Goal: Ask a question

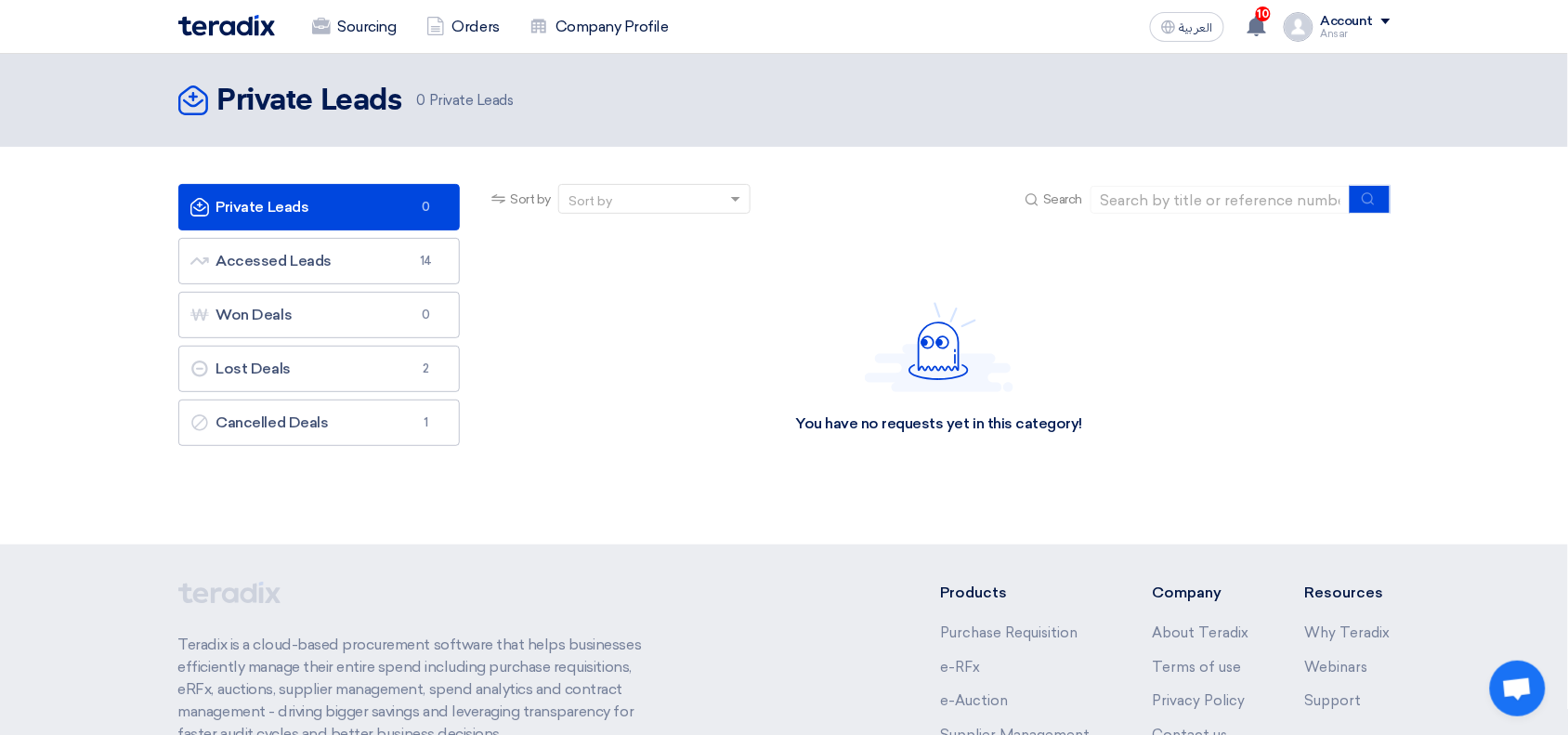
click at [344, 237] on ul "Private Leads Private Leads 0 Accessed Leads Accessed Leads 14 Won Deals Won De…" at bounding box center [319, 314] width 283 height 262
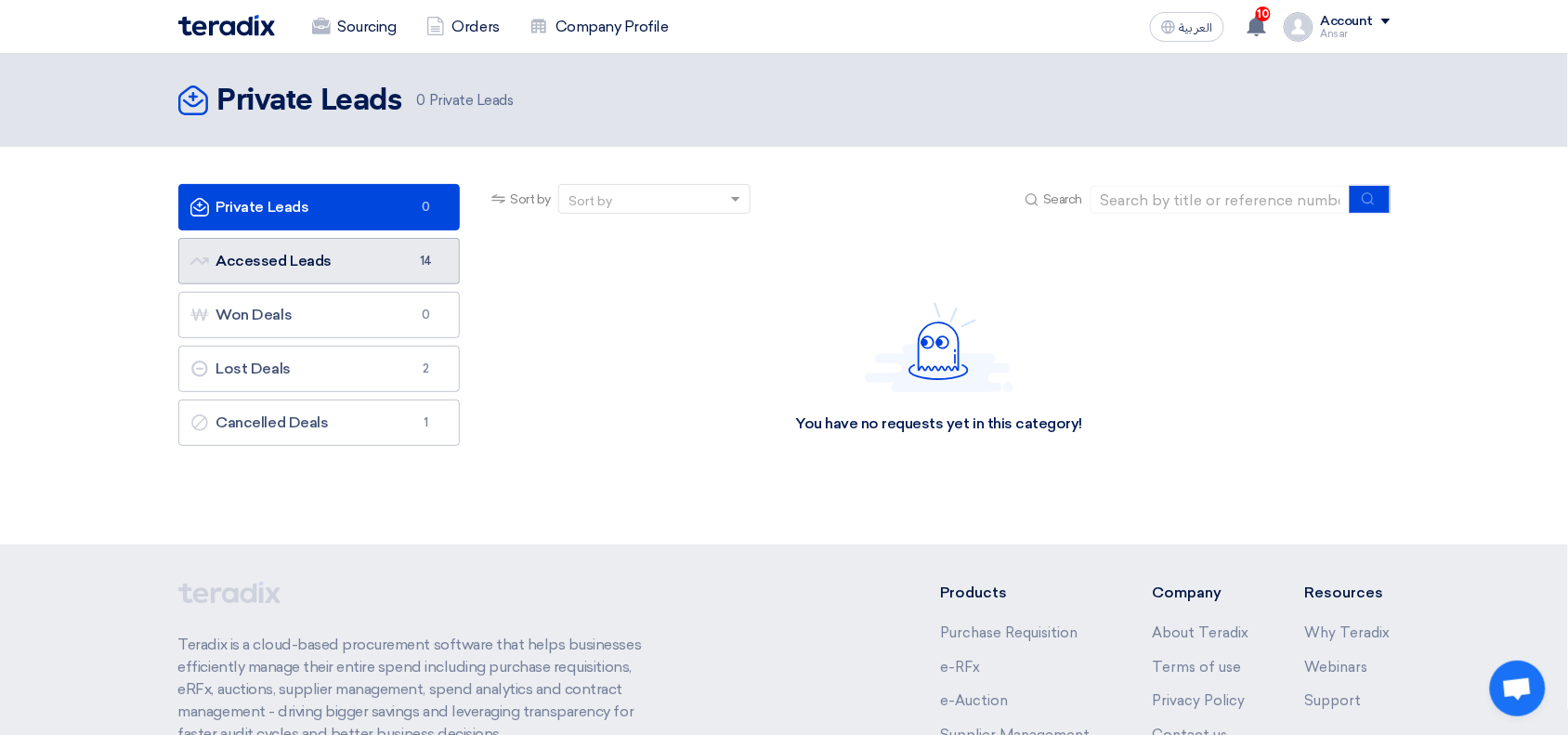
click at [350, 263] on link "Accessed Leads Accessed Leads 14" at bounding box center [319, 260] width 283 height 46
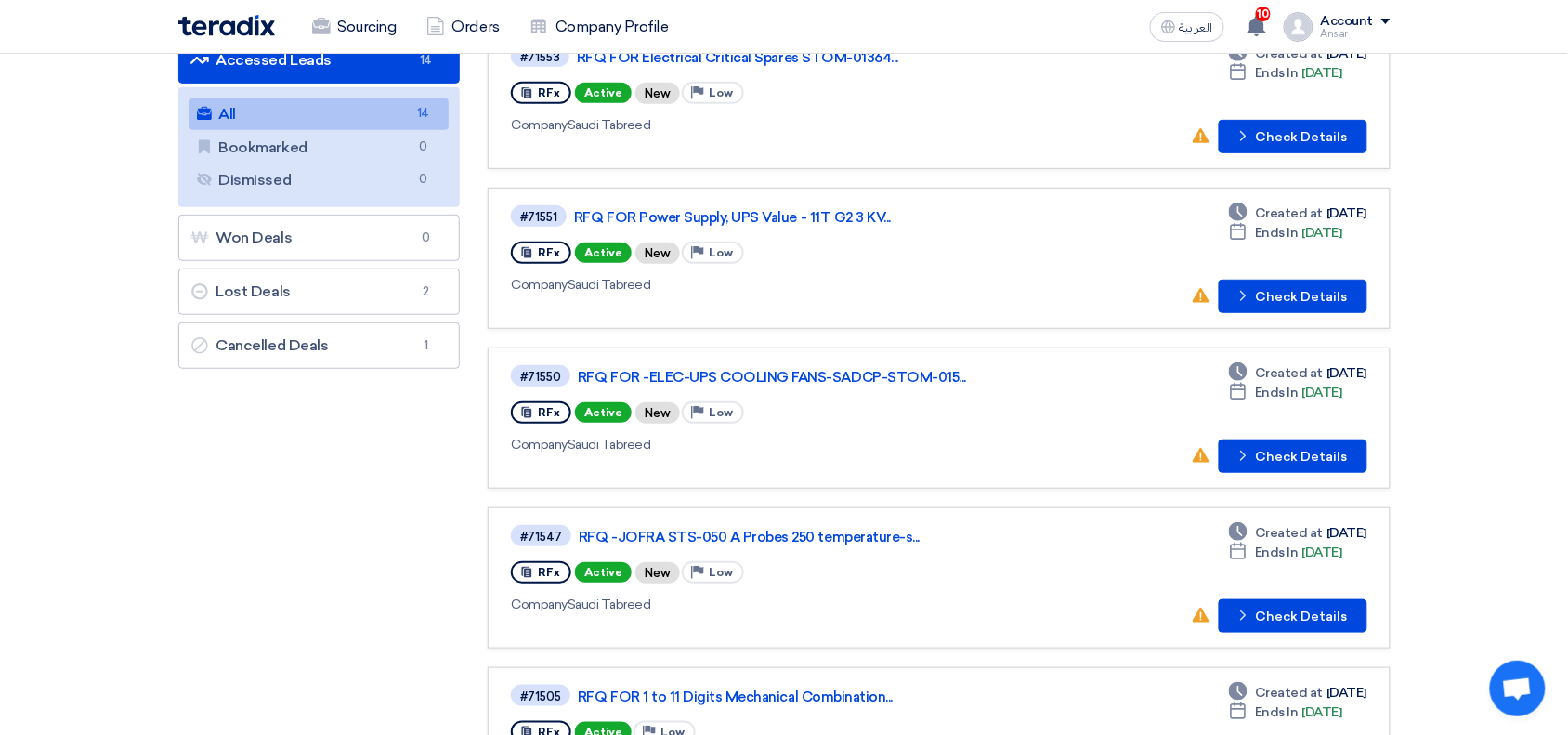
scroll to position [206, 0]
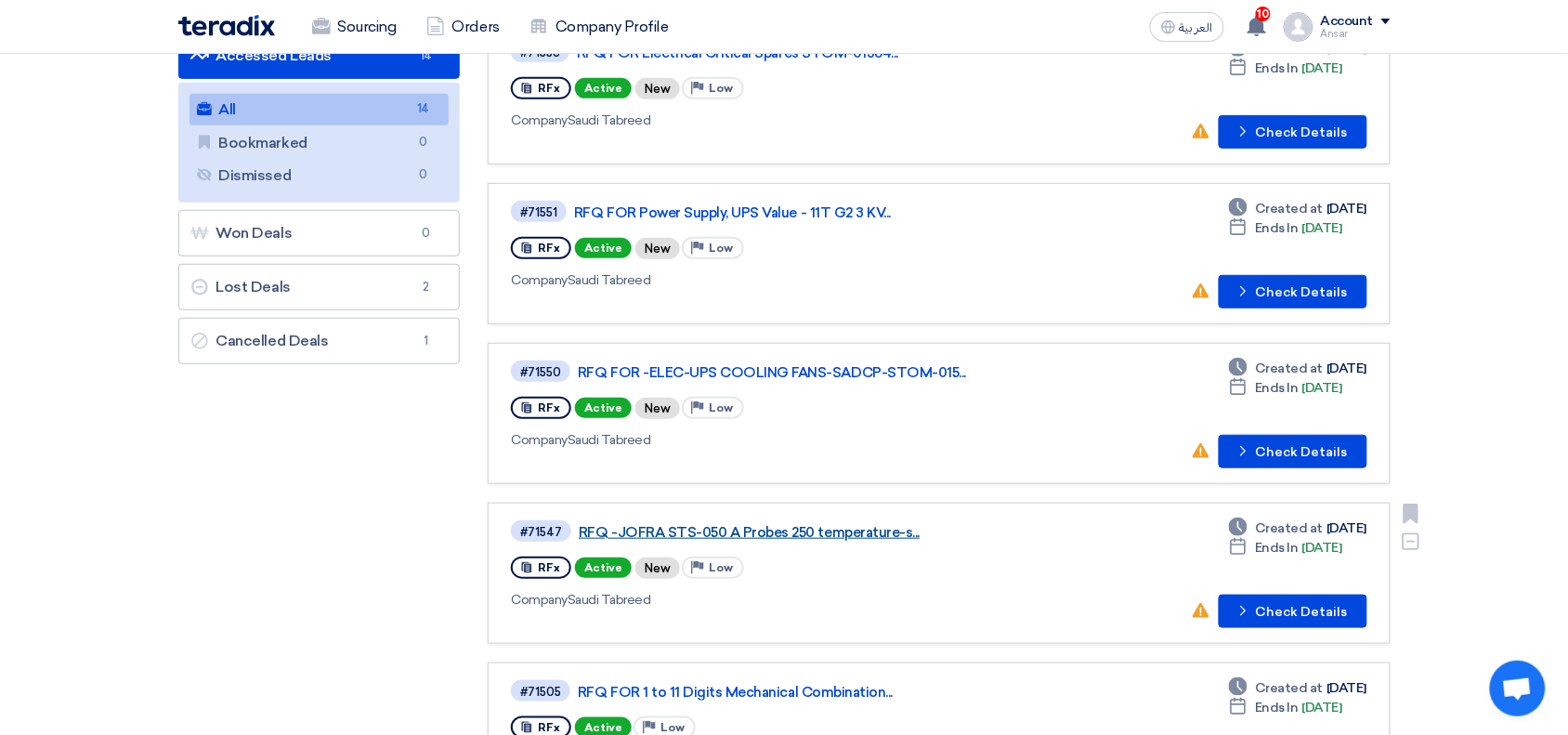
click at [844, 524] on link "RFQ -JOFRA STS-050 A Probes 250 temperature-s..." at bounding box center [811, 532] width 465 height 17
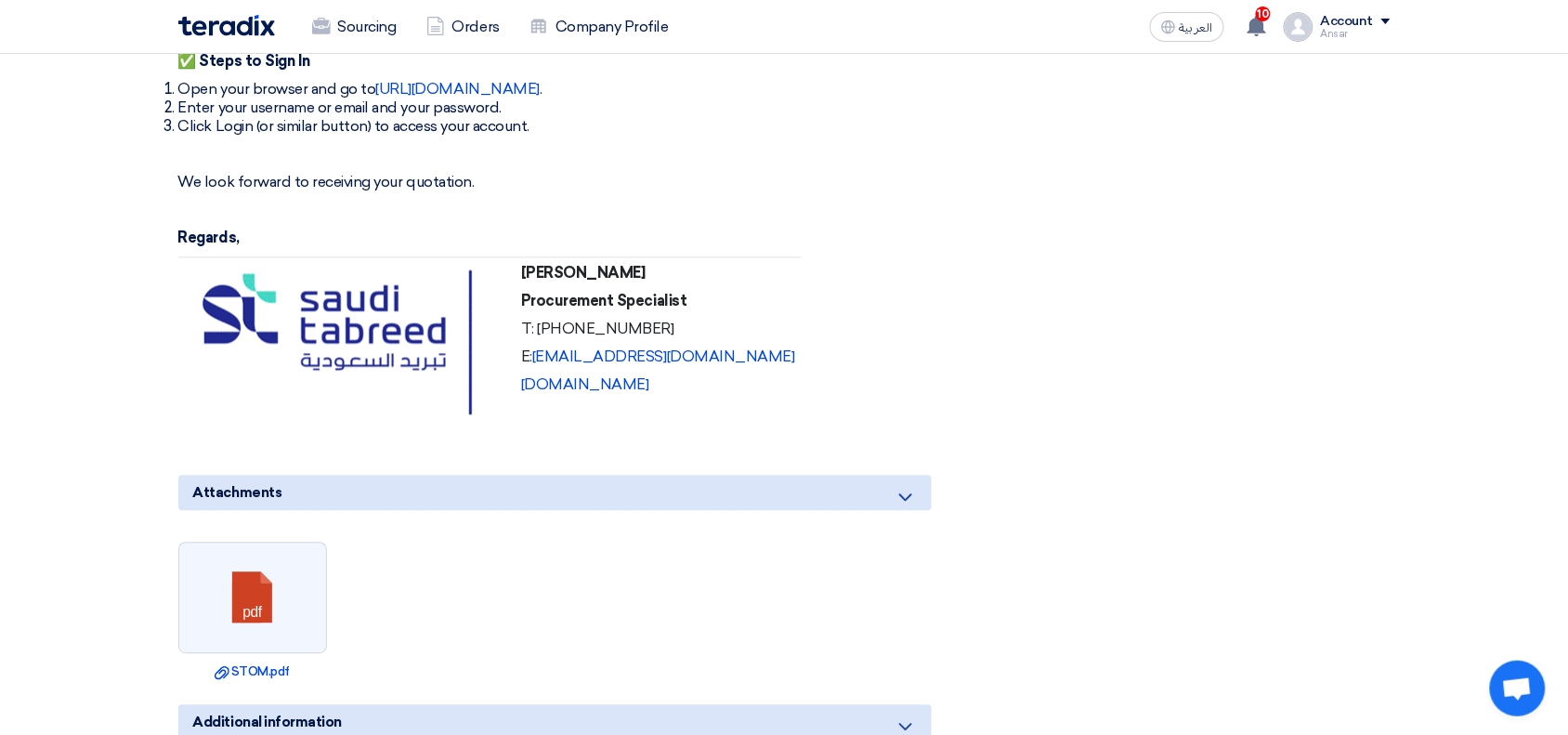
scroll to position [1300, 0]
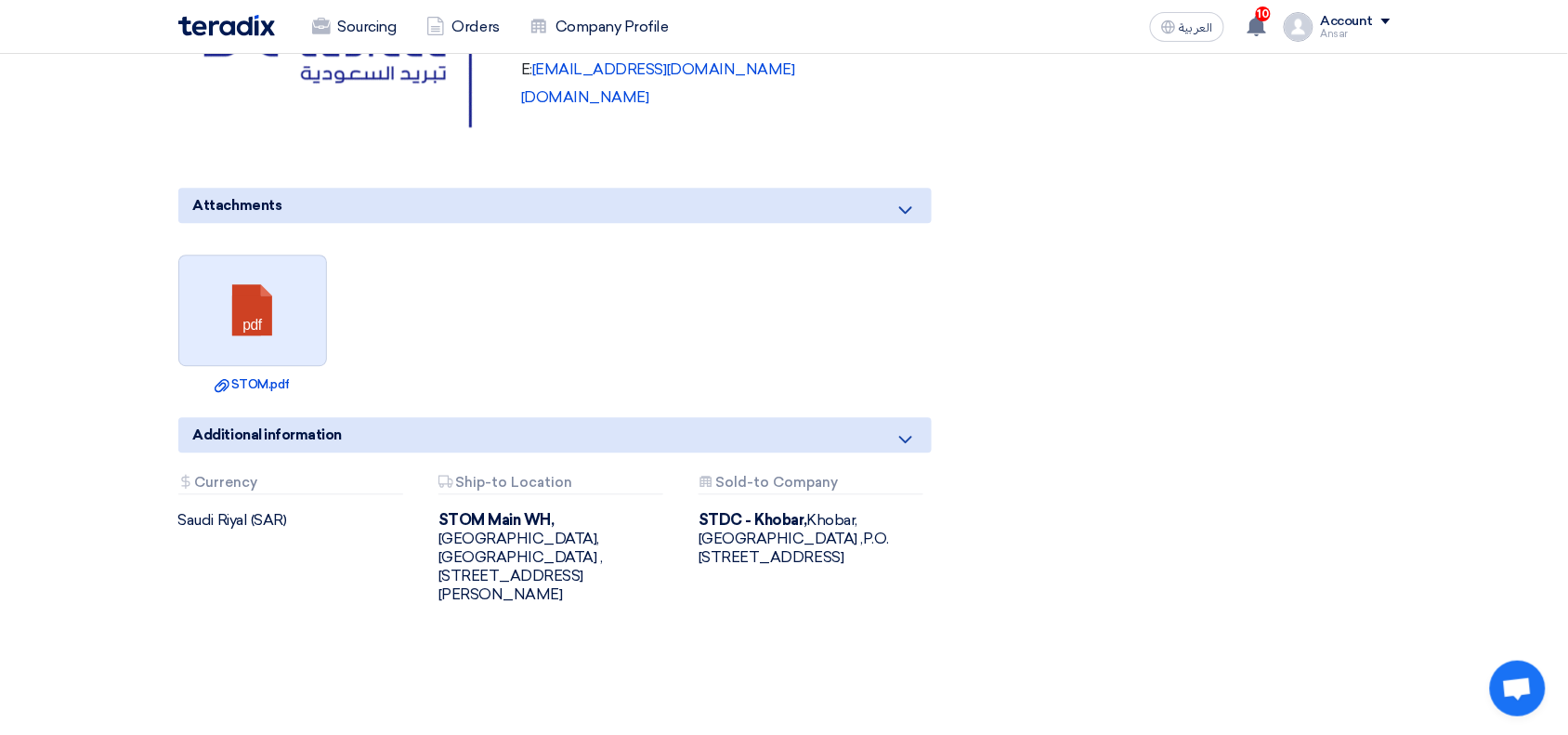
click at [239, 274] on link at bounding box center [254, 311] width 148 height 112
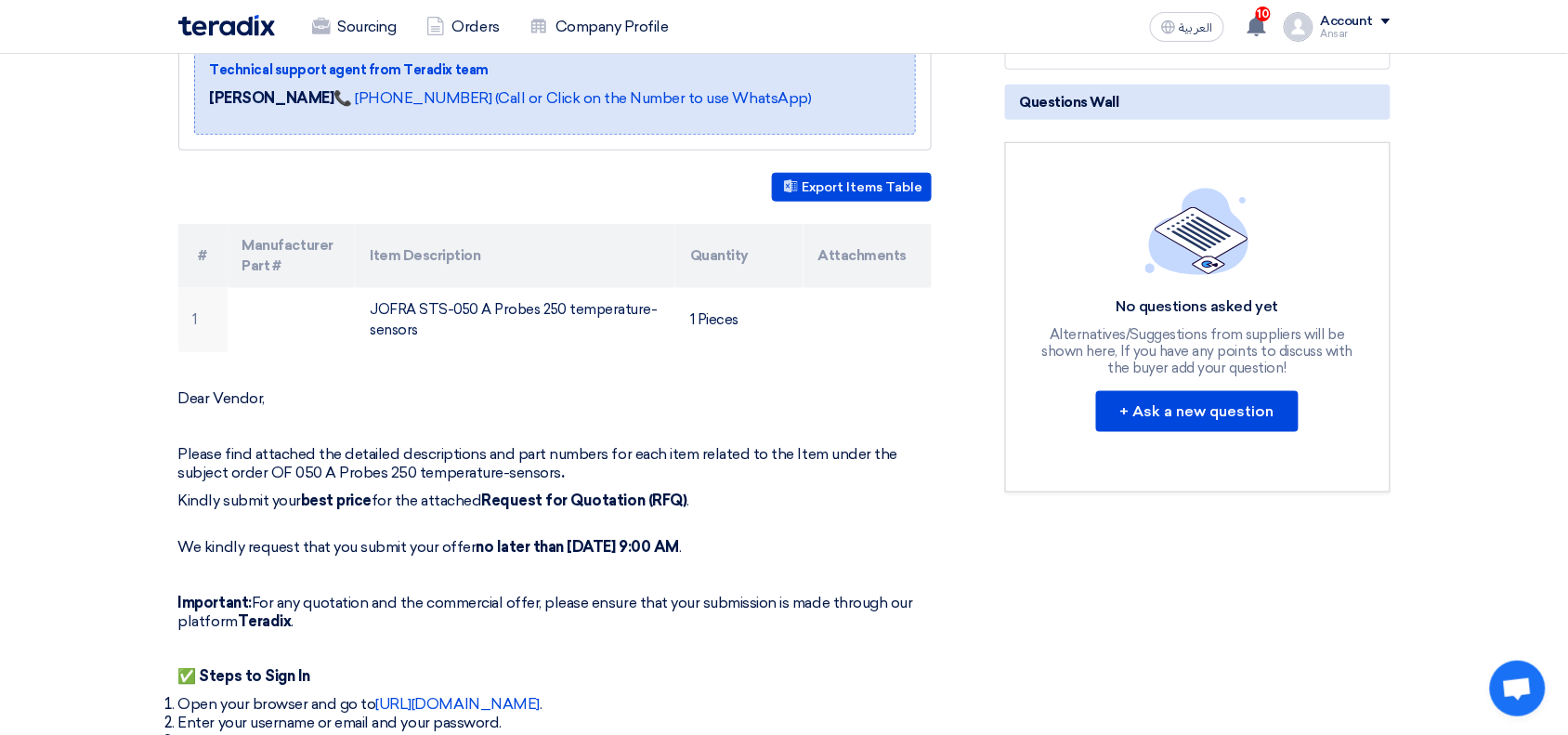
scroll to position [395, 0]
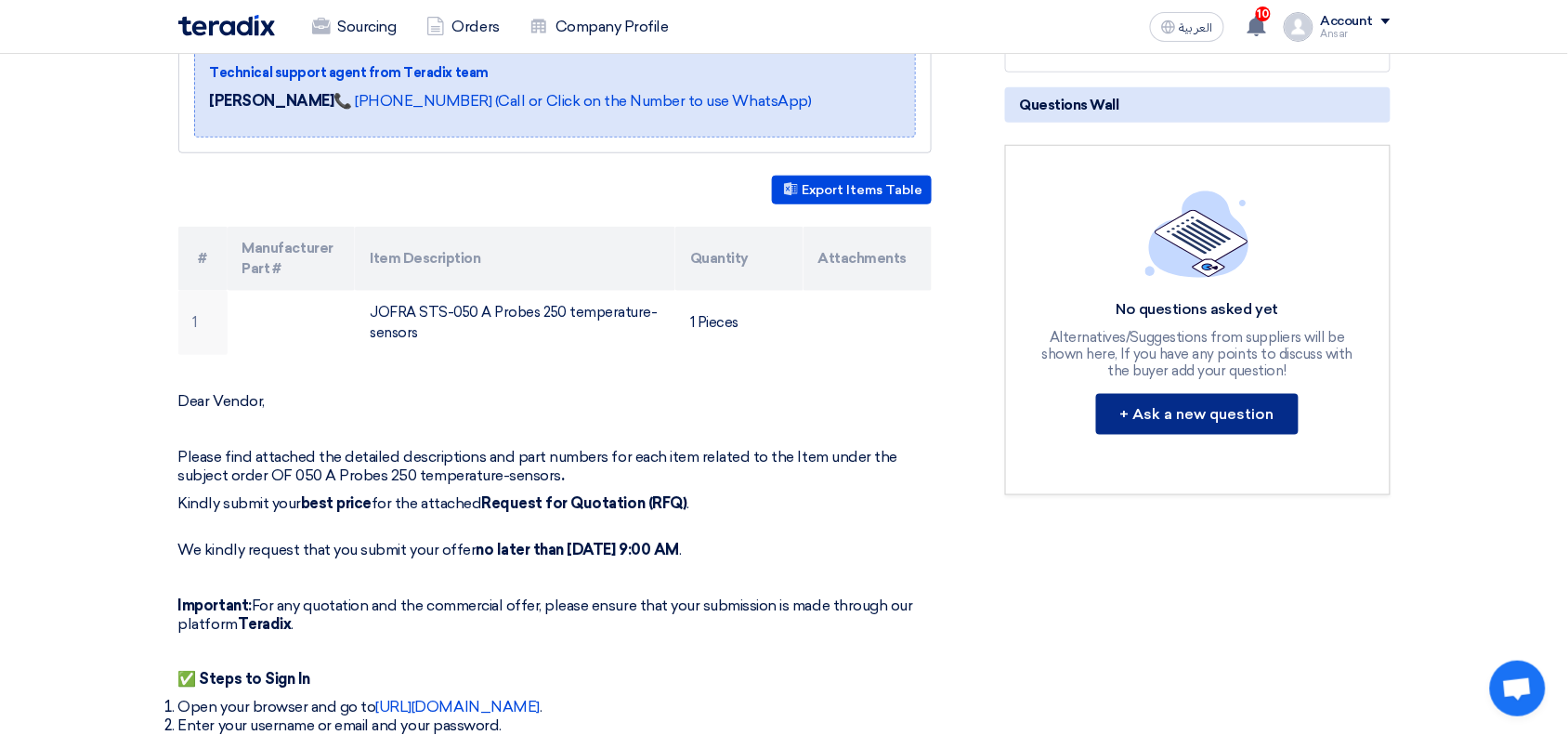
click at [1176, 413] on button "+ Ask a new question" at bounding box center [1198, 415] width 203 height 41
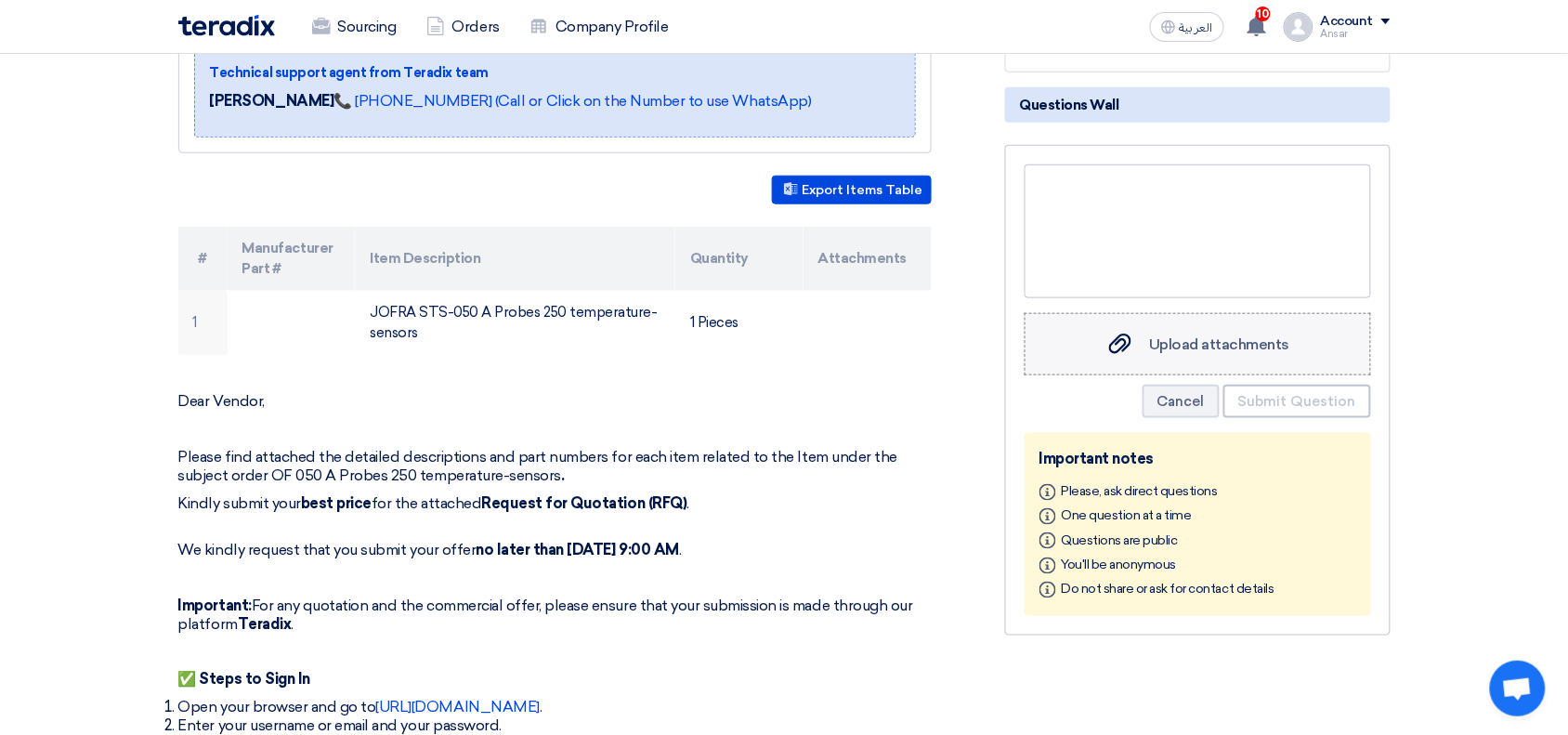
click at [1173, 336] on span "Upload attachments" at bounding box center [1219, 344] width 140 height 18
click at [0, 0] on input "Upload attachments Upload attachments" at bounding box center [0, 0] width 0 height 0
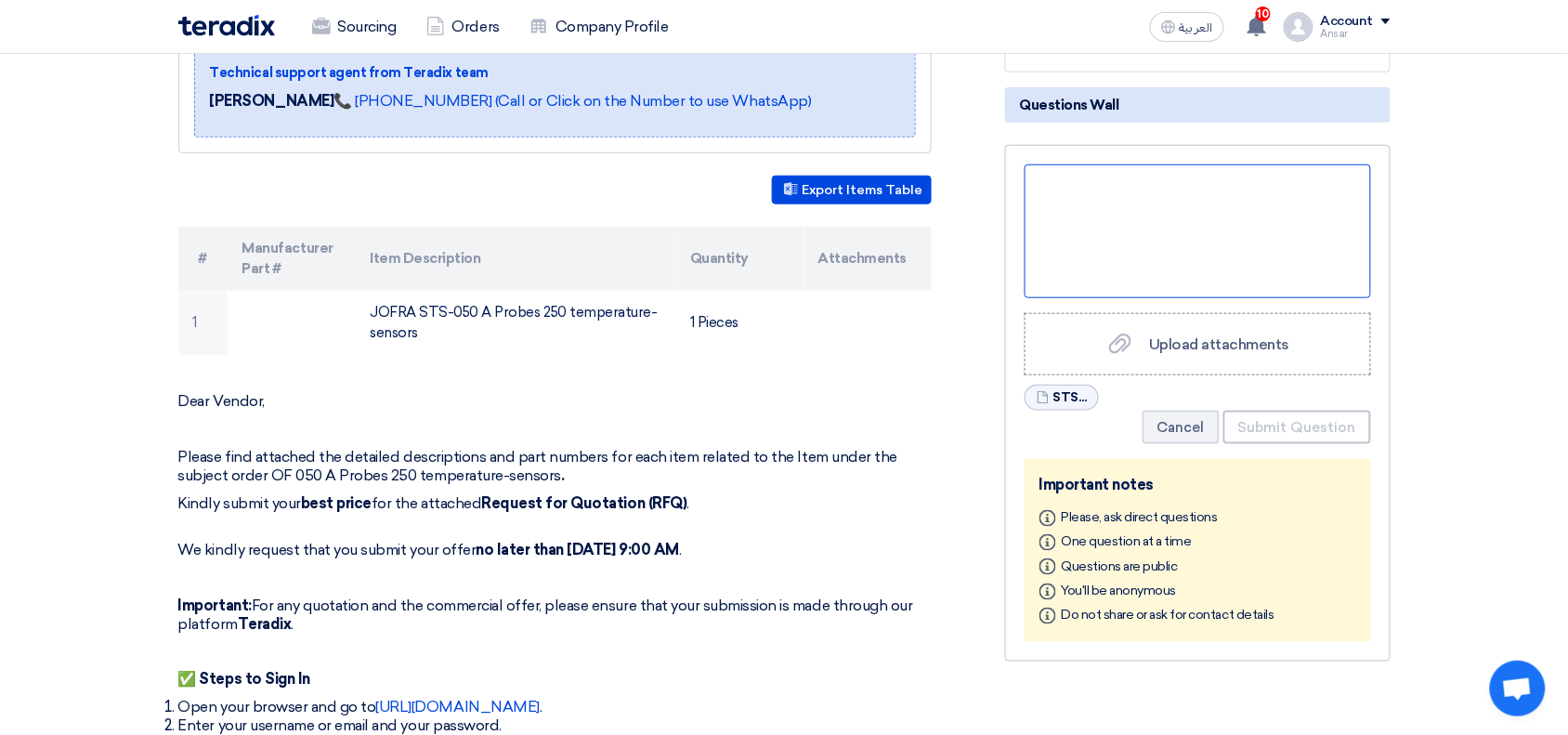
click at [1122, 207] on div at bounding box center [1198, 231] width 346 height 134
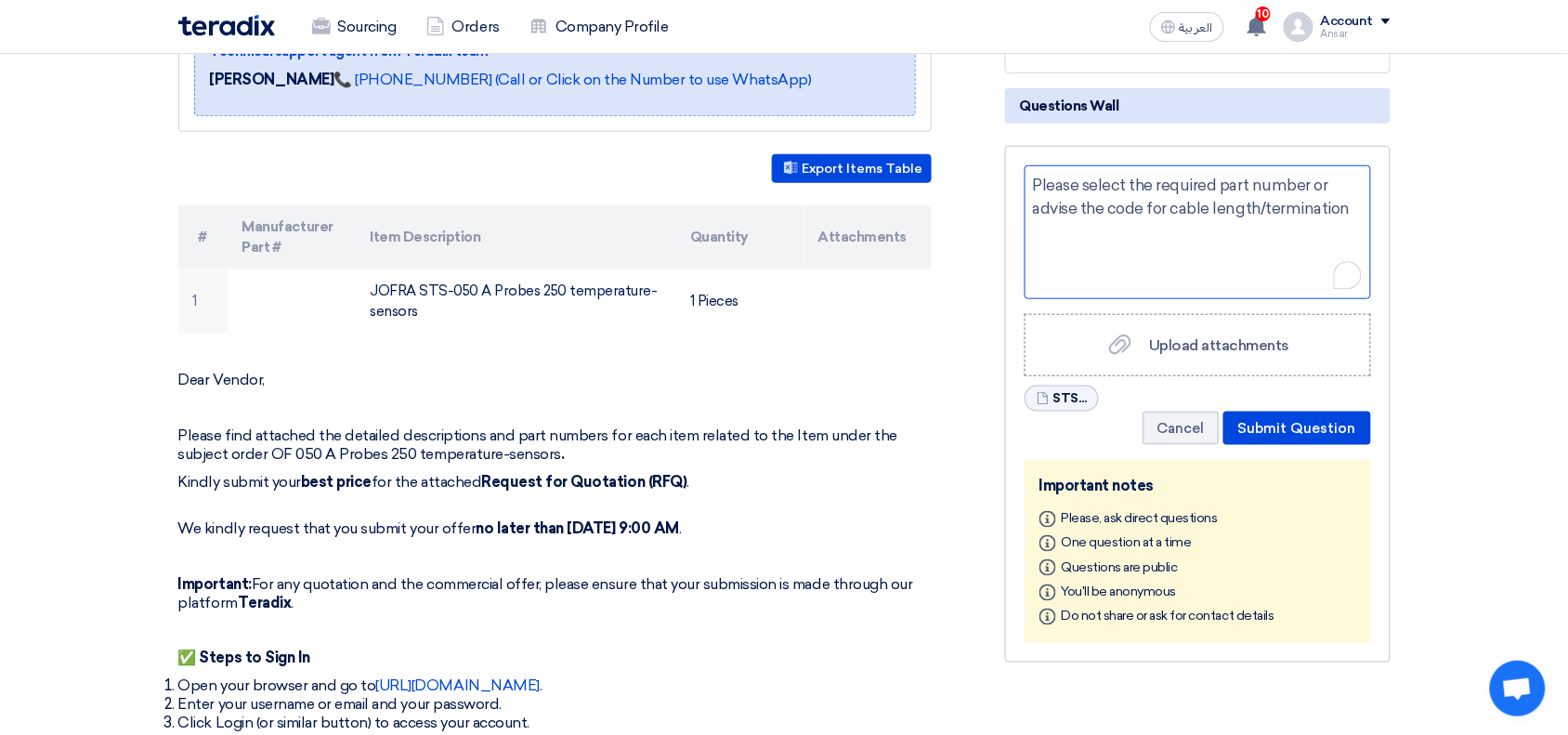
scroll to position [0, 0]
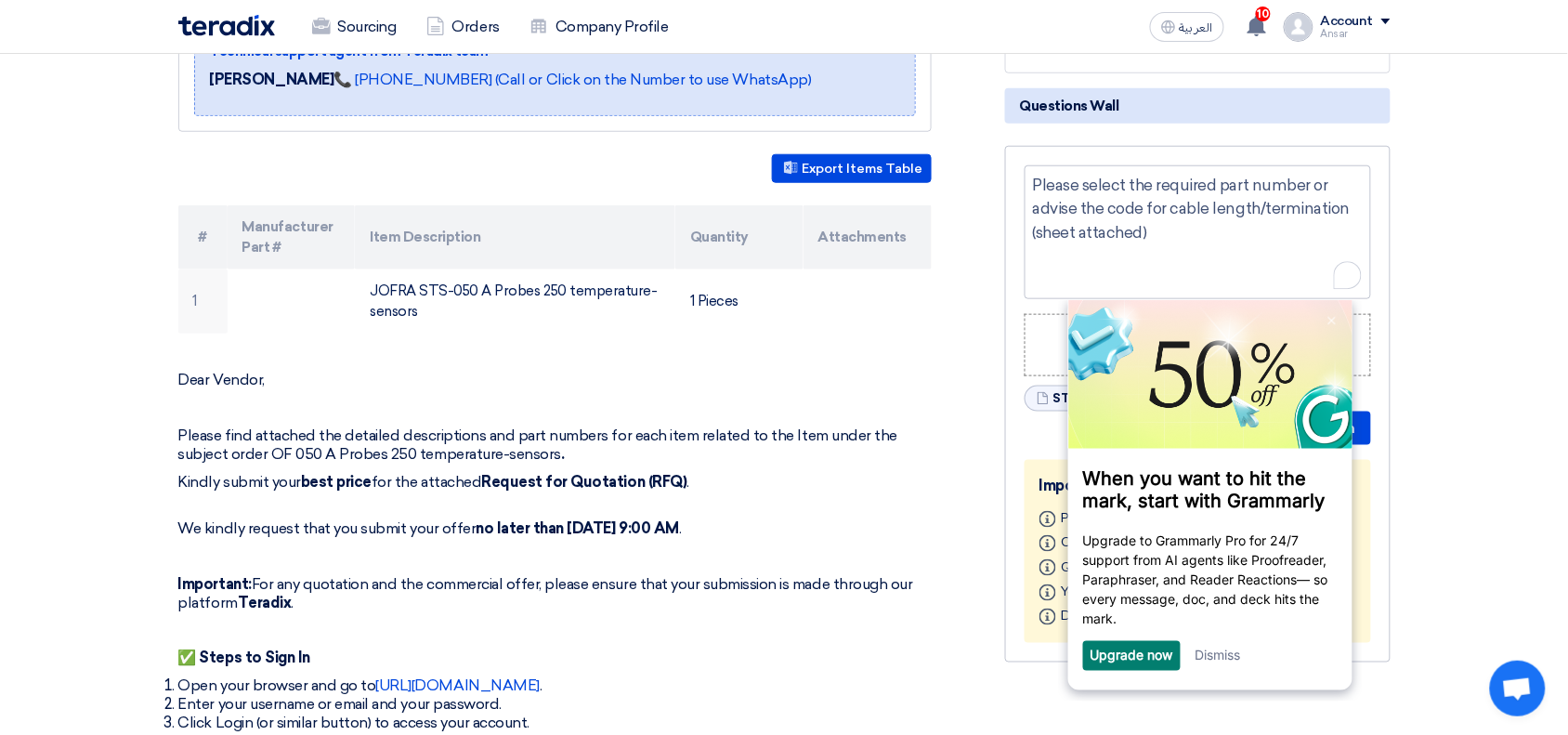
click at [1445, 330] on section "RFQ -JOFRA STS-050 A Probes 250 temperature-sensors-SADCP-STOM-015113 Buyer Inf…" at bounding box center [784, 736] width 1568 height 1773
click at [1225, 659] on link "Dismiss" at bounding box center [1218, 655] width 45 height 16
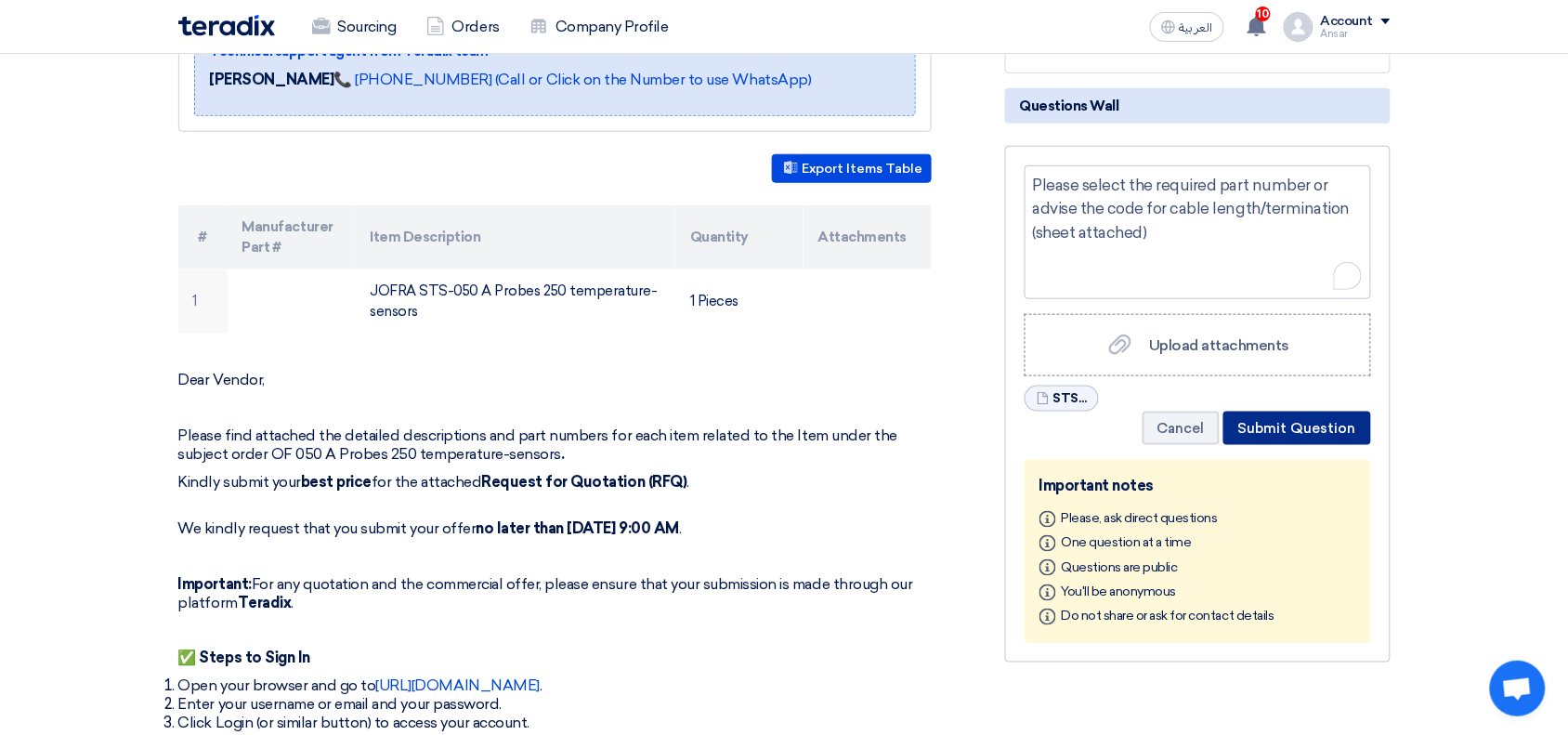
click at [1313, 420] on button "Submit Question" at bounding box center [1297, 428] width 147 height 34
